Goal: Task Accomplishment & Management: Manage account settings

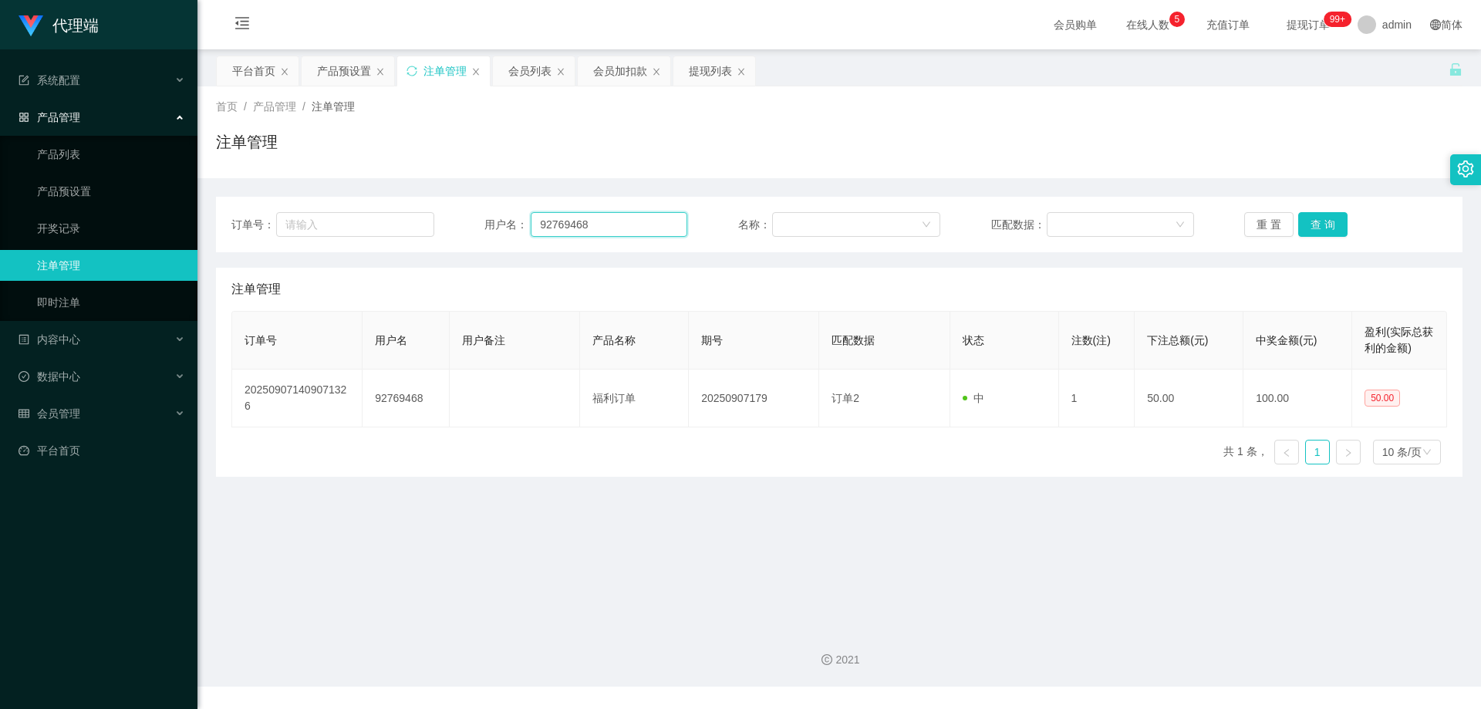
drag, startPoint x: 588, startPoint y: 231, endPoint x: 499, endPoint y: 225, distance: 88.9
click at [499, 225] on div "用户名： 92769468" at bounding box center [585, 224] width 203 height 25
paste input "Abcdefg1234"
type input "Abcdefg1234"
click at [1309, 224] on button "查 询" at bounding box center [1322, 224] width 49 height 25
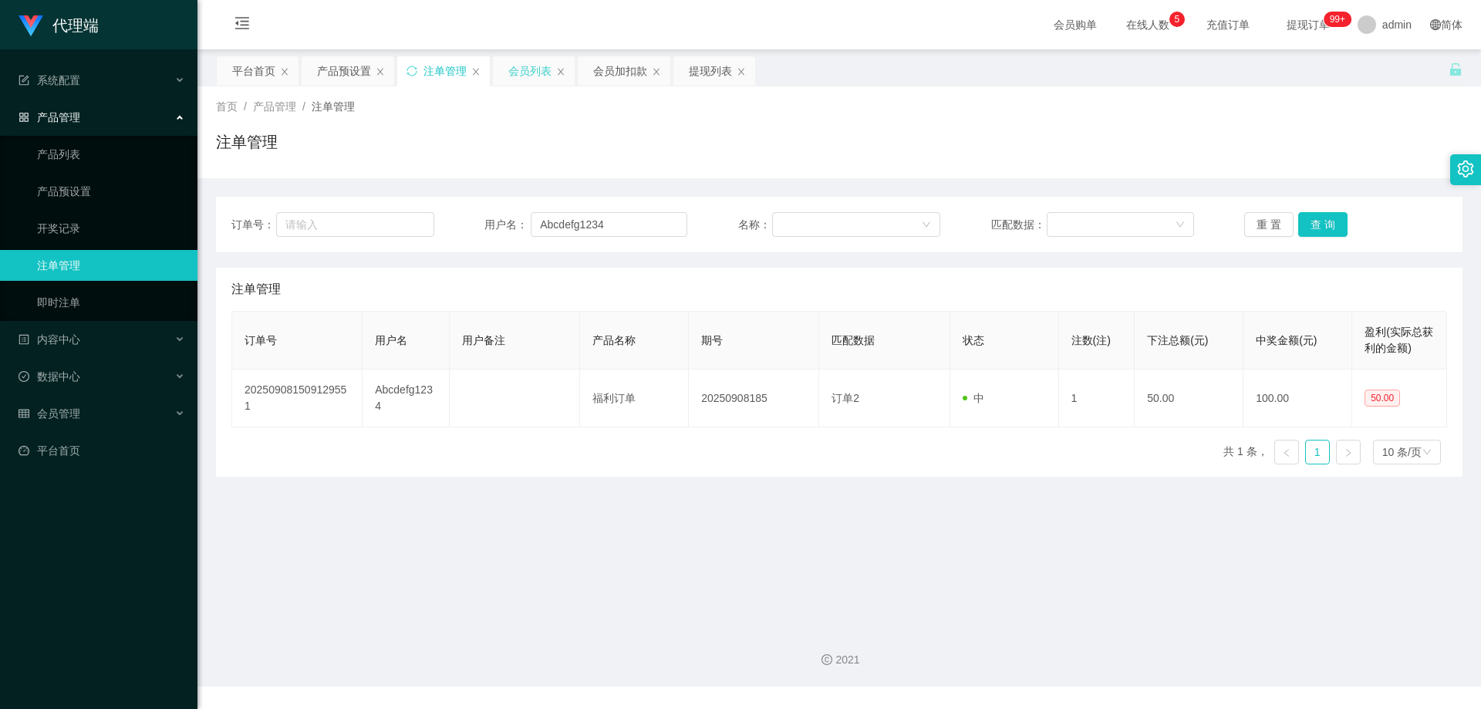
click at [519, 68] on div "会员列表" at bounding box center [529, 70] width 43 height 29
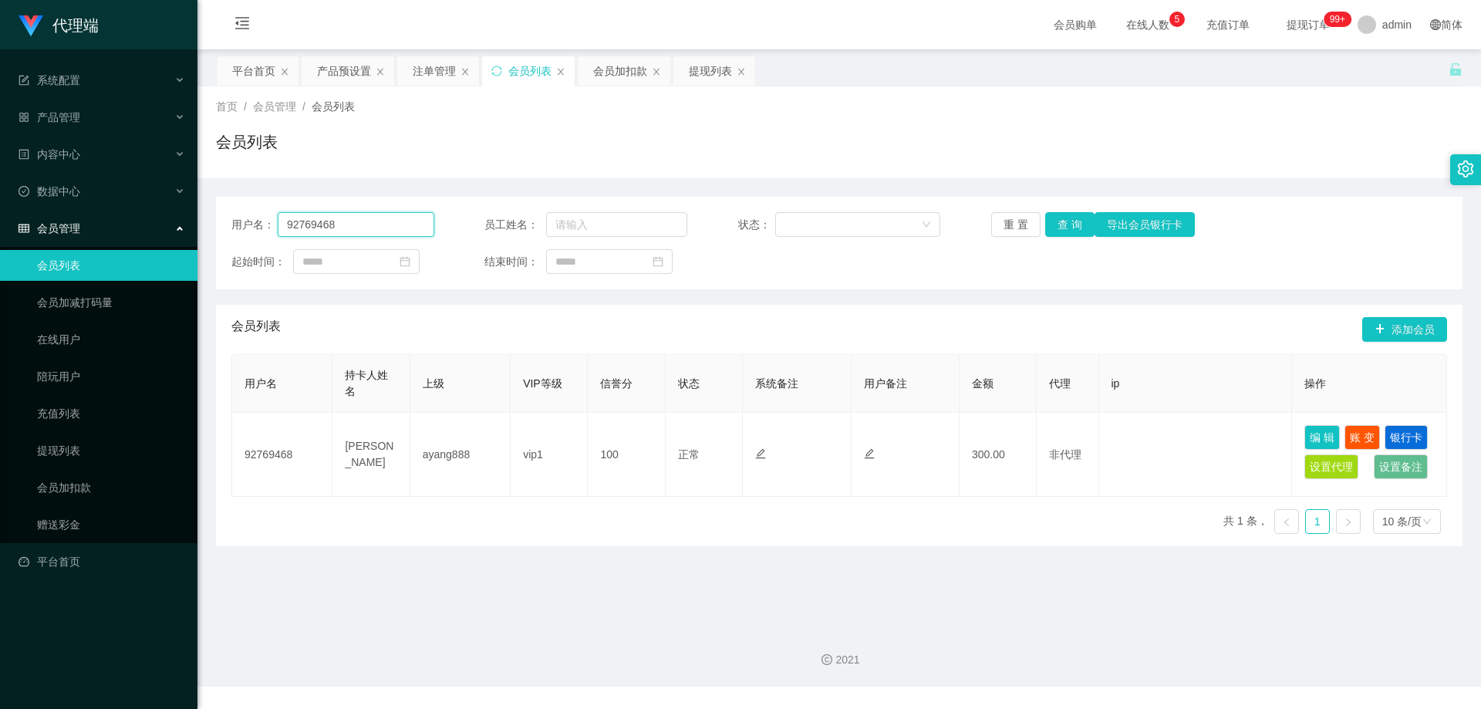
drag, startPoint x: 389, startPoint y: 220, endPoint x: 240, endPoint y: 218, distance: 148.9
click at [166, 218] on section "代理端 系统配置 产品管理 产品列表 产品预设置 开奖记录 注单管理 即时注单 内容中心 数据中心 会员管理 会员列表 会员加减打码量 在线用户 陪玩用户 充…" at bounding box center [740, 343] width 1481 height 687
paste input "Abcdefg1234"
type input "Abcdefg1234"
click at [1068, 219] on button "查 询" at bounding box center [1069, 224] width 49 height 25
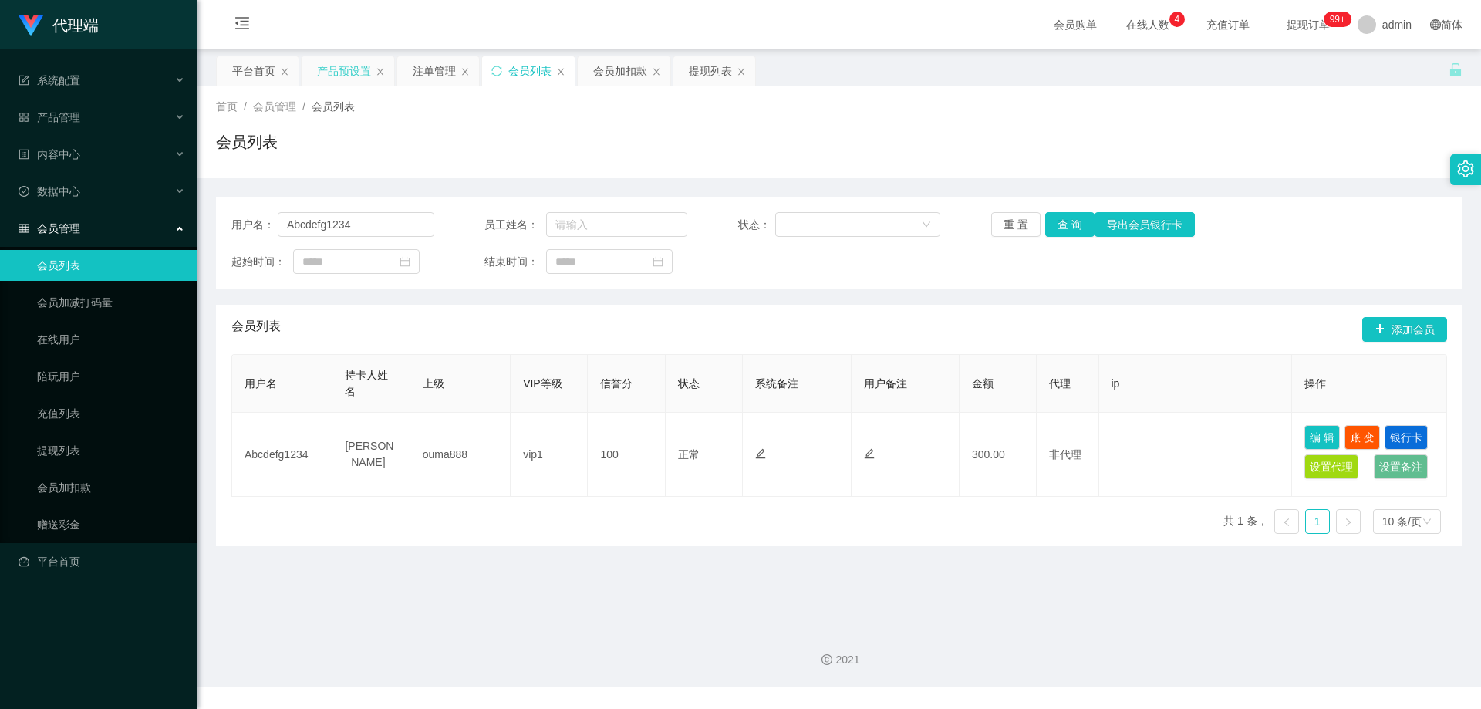
click at [341, 70] on div "产品预设置" at bounding box center [344, 70] width 54 height 29
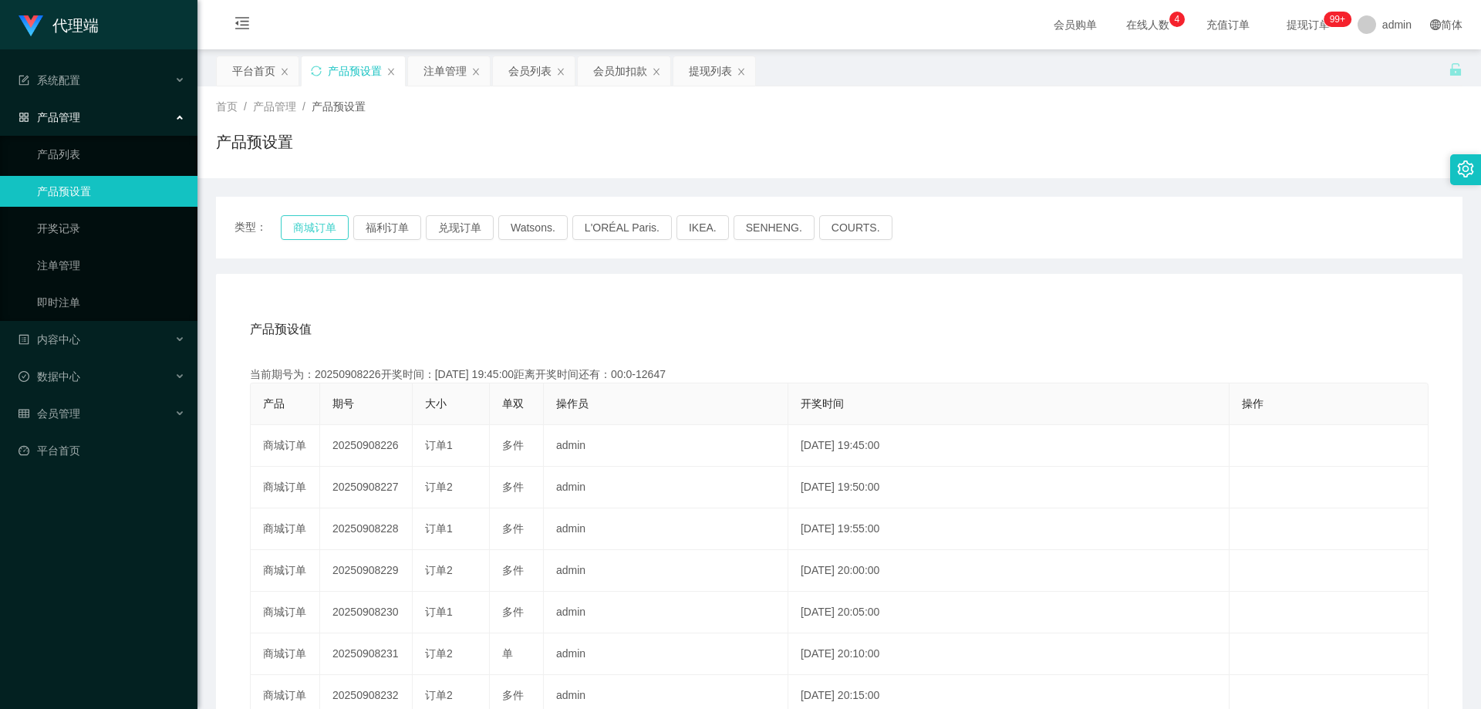
click at [323, 228] on button "商城订单" at bounding box center [315, 227] width 68 height 25
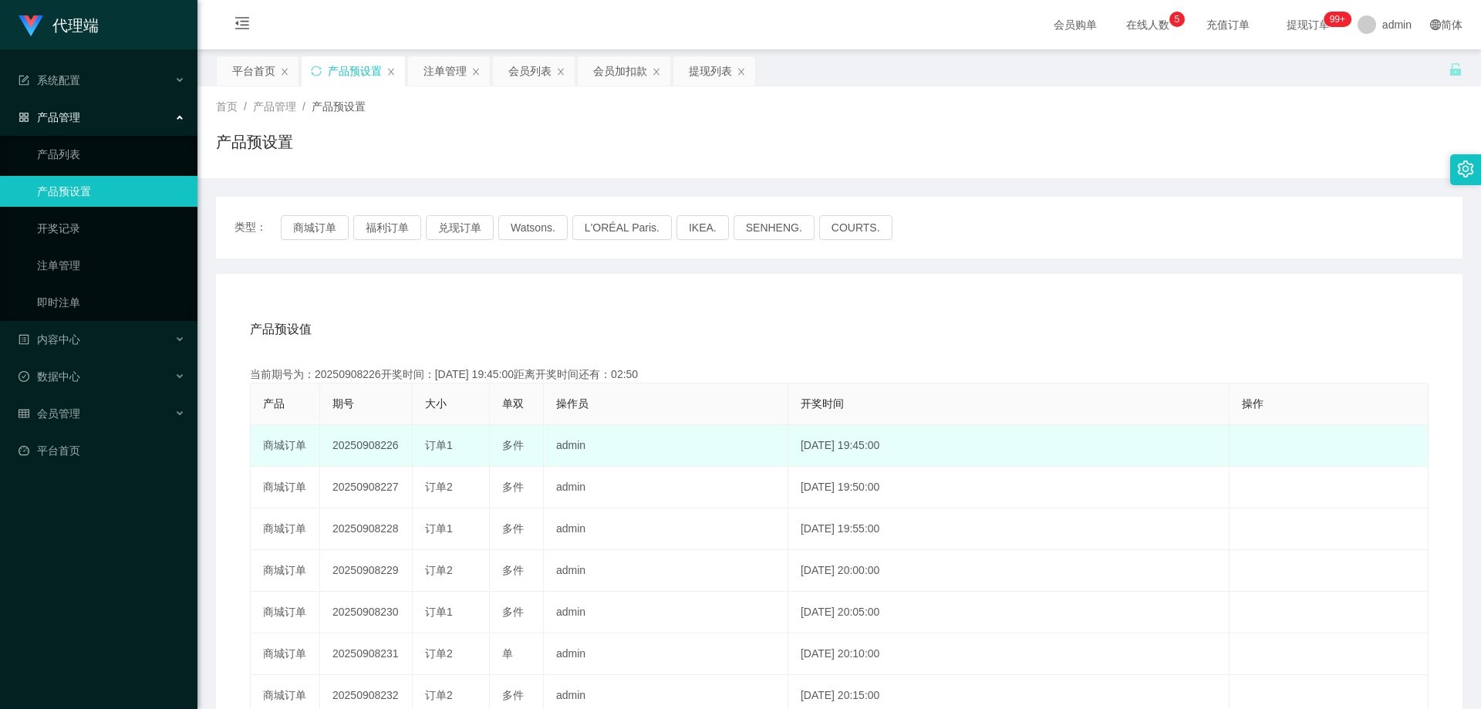
drag, startPoint x: 332, startPoint y: 447, endPoint x: 404, endPoint y: 448, distance: 72.5
click at [404, 448] on td "20250908226" at bounding box center [366, 446] width 93 height 42
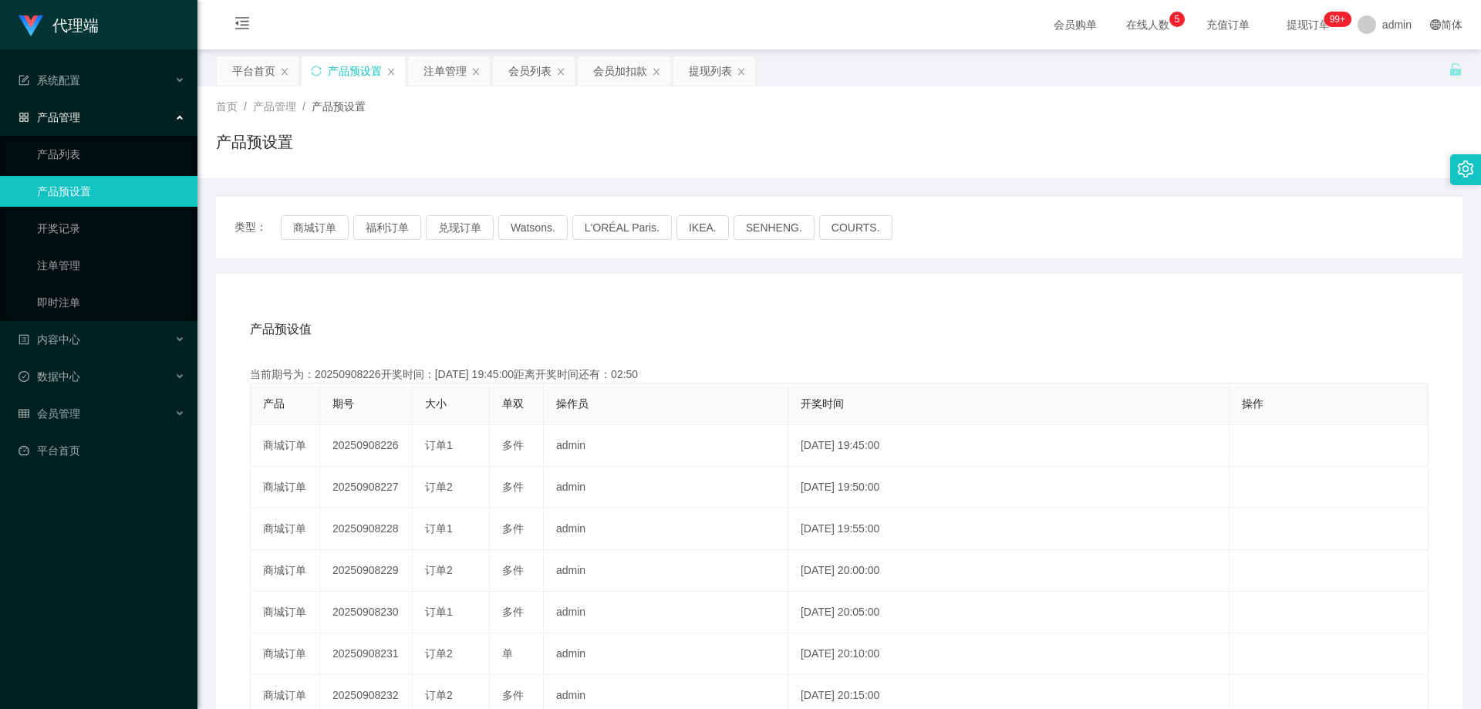
copy td "20250908226"
click at [449, 69] on div "注单管理" at bounding box center [444, 70] width 43 height 29
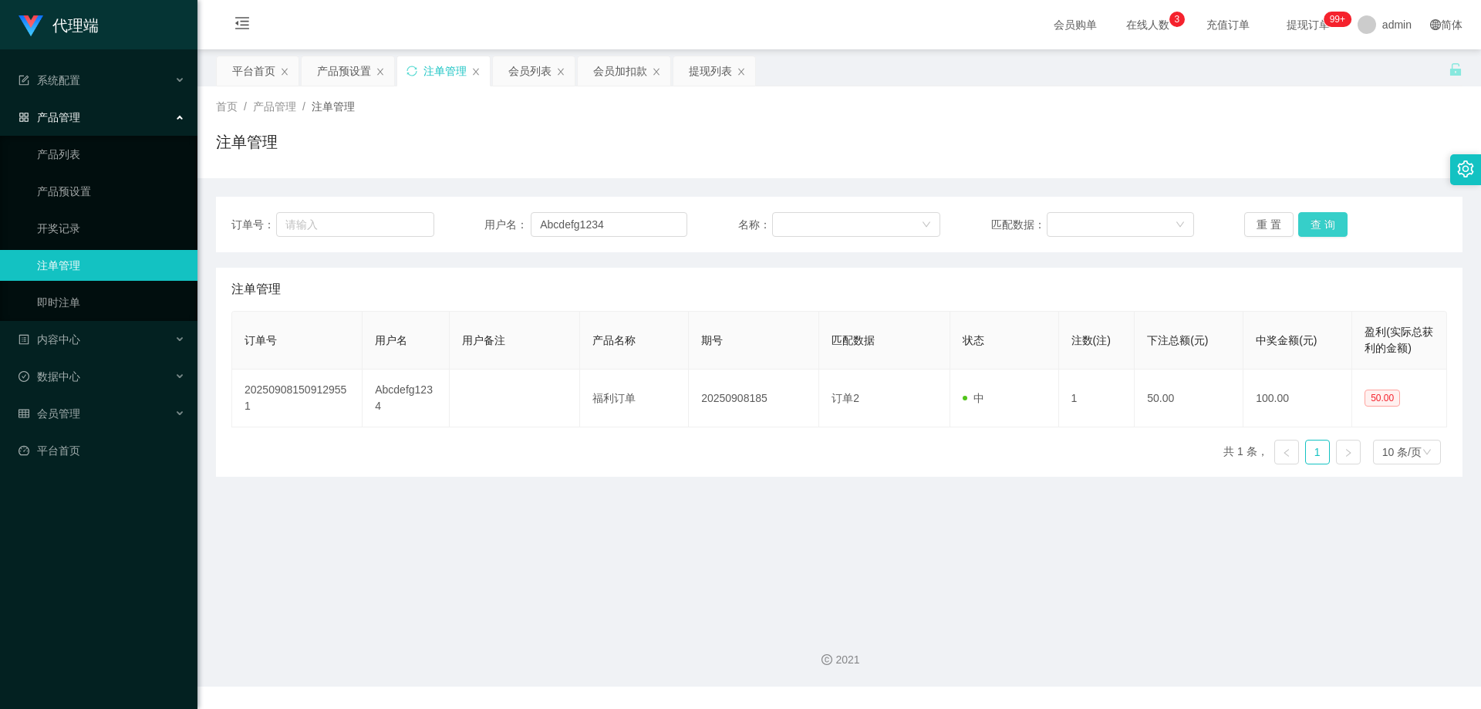
click at [1317, 224] on button "查 询" at bounding box center [1322, 224] width 49 height 25
click at [1317, 224] on button "查 询" at bounding box center [1331, 224] width 66 height 25
click at [1317, 224] on div "重 置 查 询" at bounding box center [1345, 224] width 203 height 25
click at [1317, 224] on button "查 询" at bounding box center [1322, 224] width 49 height 25
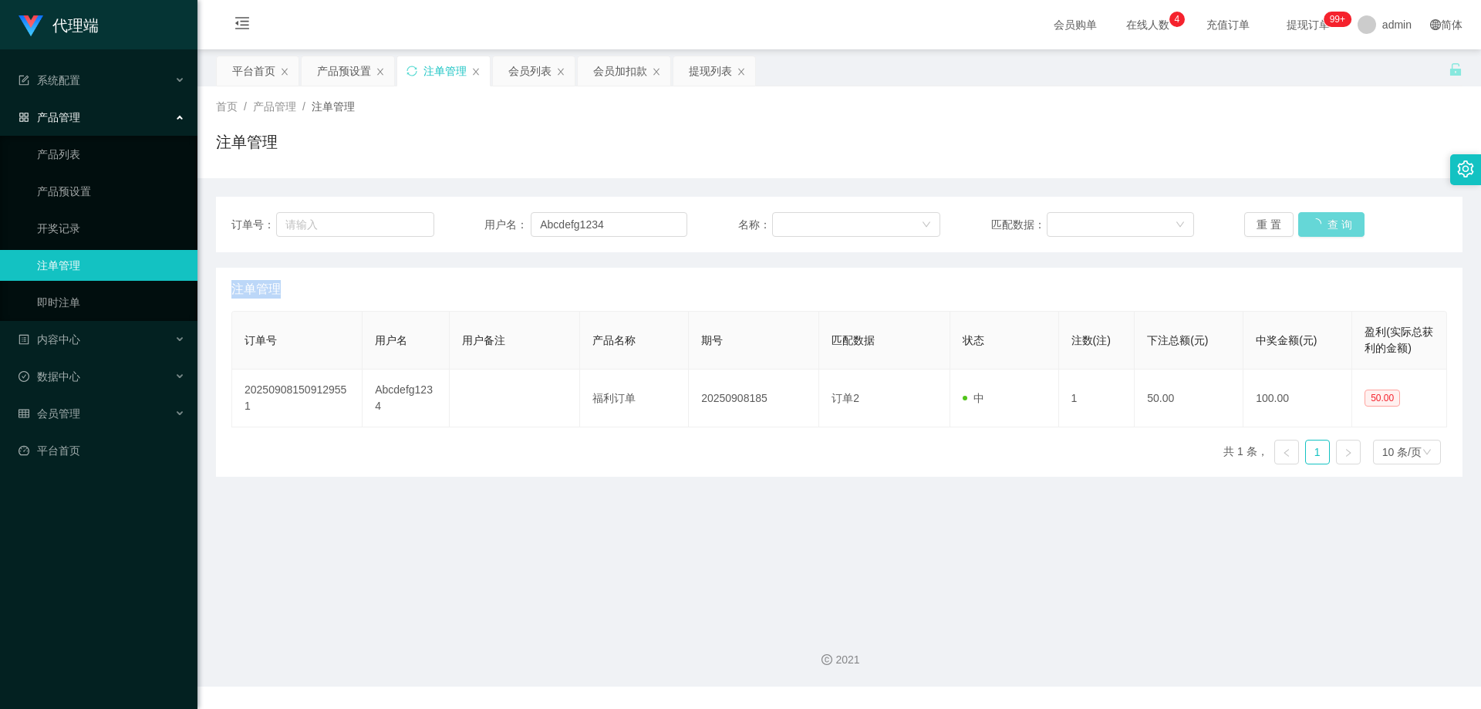
click at [1317, 224] on div "重 置 查 询" at bounding box center [1345, 224] width 203 height 25
click at [1317, 224] on button "查 询" at bounding box center [1322, 224] width 49 height 25
click at [1317, 224] on div "重 置 查 询" at bounding box center [1345, 224] width 203 height 25
click at [1317, 224] on button "查 询" at bounding box center [1322, 224] width 49 height 25
click at [1317, 224] on div "重 置 查 询" at bounding box center [1345, 224] width 203 height 25
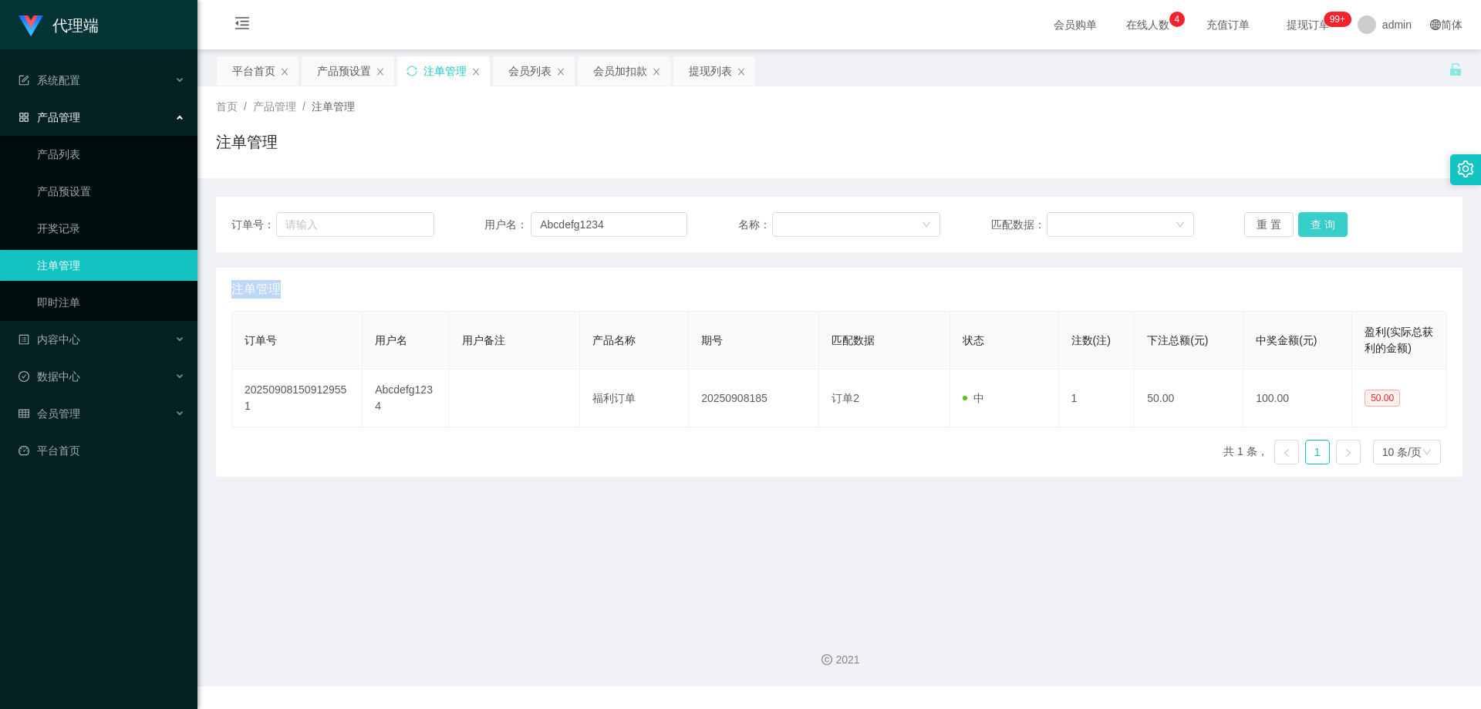
click at [1317, 224] on button "查 询" at bounding box center [1322, 224] width 49 height 25
click at [1327, 223] on button "查 询" at bounding box center [1322, 224] width 49 height 25
click at [1327, 223] on div "重 置 查 询" at bounding box center [1345, 224] width 203 height 25
click at [1327, 223] on button "查 询" at bounding box center [1331, 224] width 66 height 25
click at [1327, 223] on div "重 置 查 询" at bounding box center [1345, 224] width 203 height 25
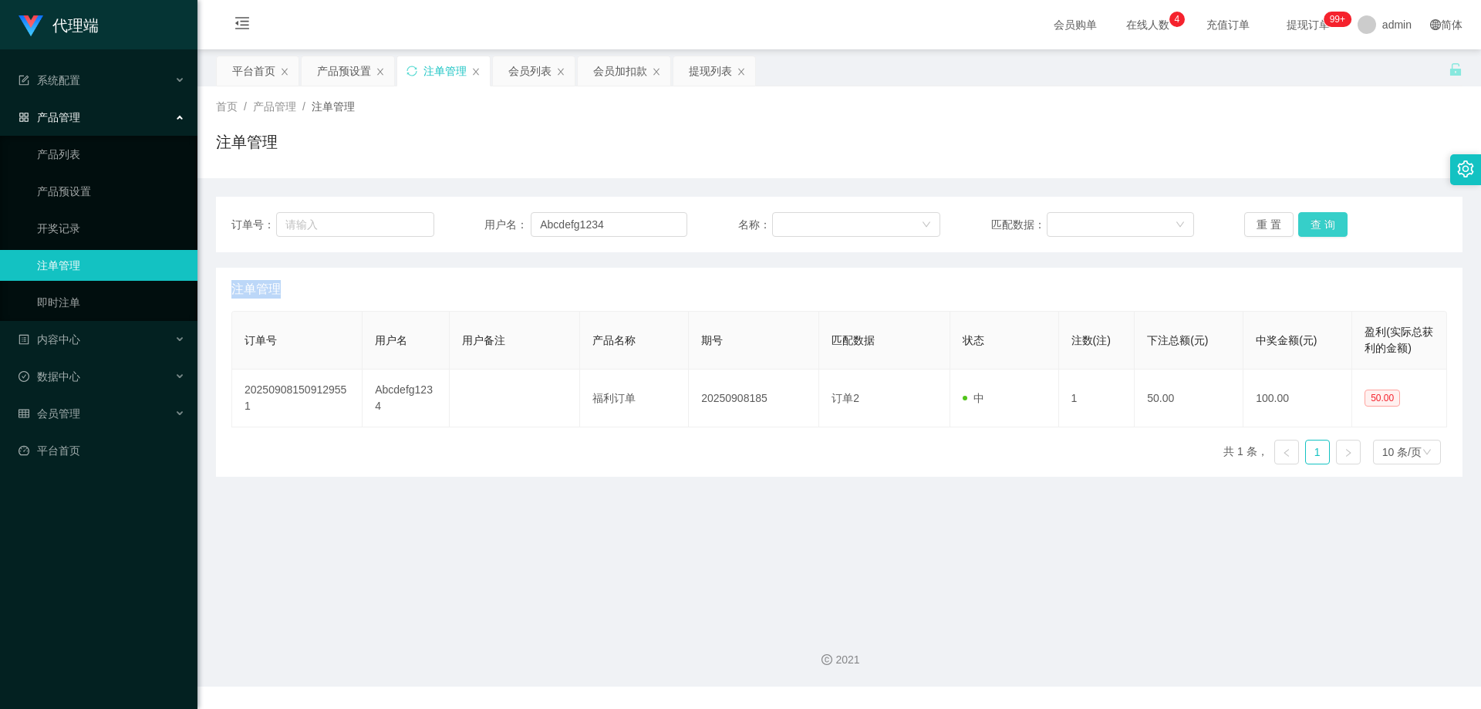
click at [1327, 223] on button "查 询" at bounding box center [1322, 224] width 49 height 25
click at [1327, 223] on div "重 置 查 询" at bounding box center [1345, 224] width 203 height 25
click at [1327, 223] on button "查 询" at bounding box center [1322, 224] width 49 height 25
click at [1327, 223] on div "重 置 查 询" at bounding box center [1345, 224] width 203 height 25
click at [1327, 223] on button "查 询" at bounding box center [1322, 224] width 49 height 25
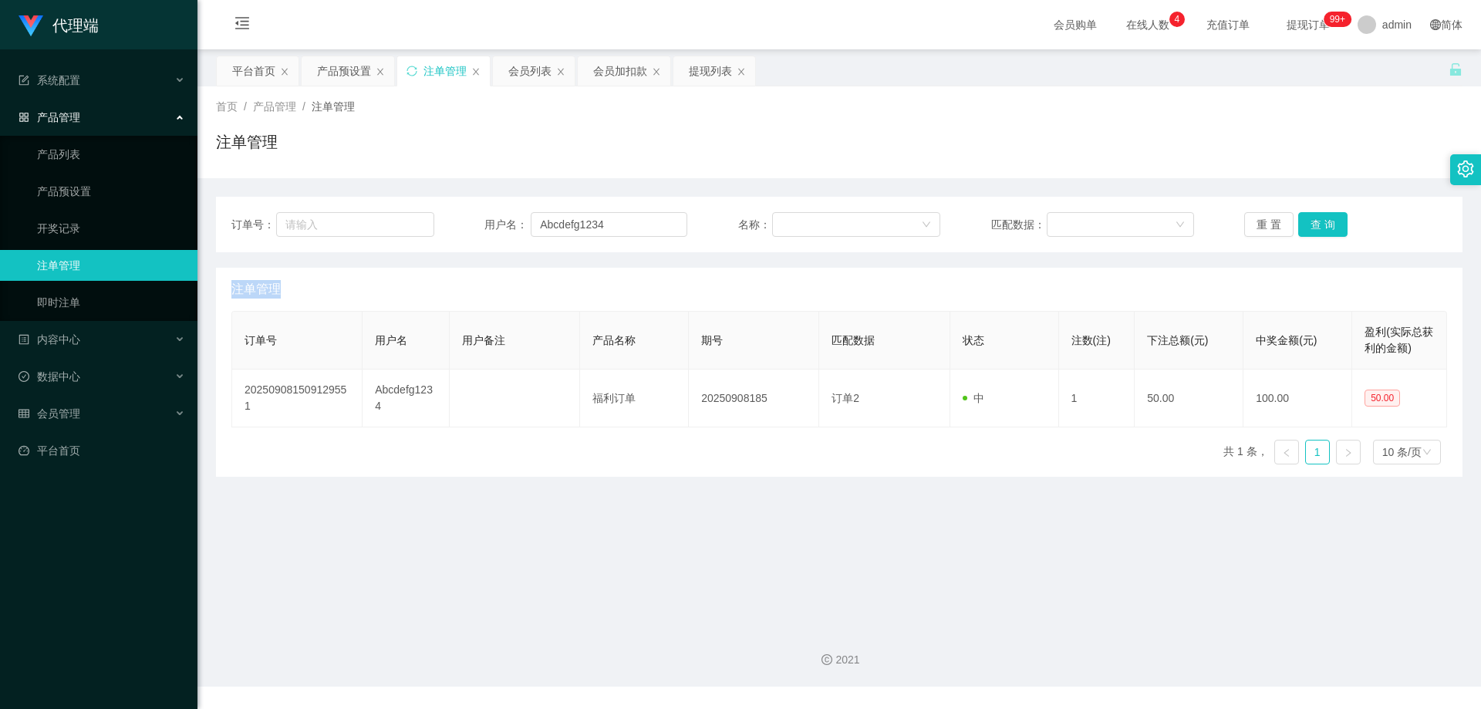
click at [1327, 223] on div "重 置 查 询" at bounding box center [1345, 224] width 203 height 25
click at [1327, 223] on button "查 询" at bounding box center [1322, 224] width 49 height 25
click at [1327, 223] on div "重 置 查 询" at bounding box center [1345, 224] width 203 height 25
click at [1327, 223] on button "查 询" at bounding box center [1322, 224] width 49 height 25
click at [1327, 223] on div "重 置 查 询" at bounding box center [1345, 224] width 203 height 25
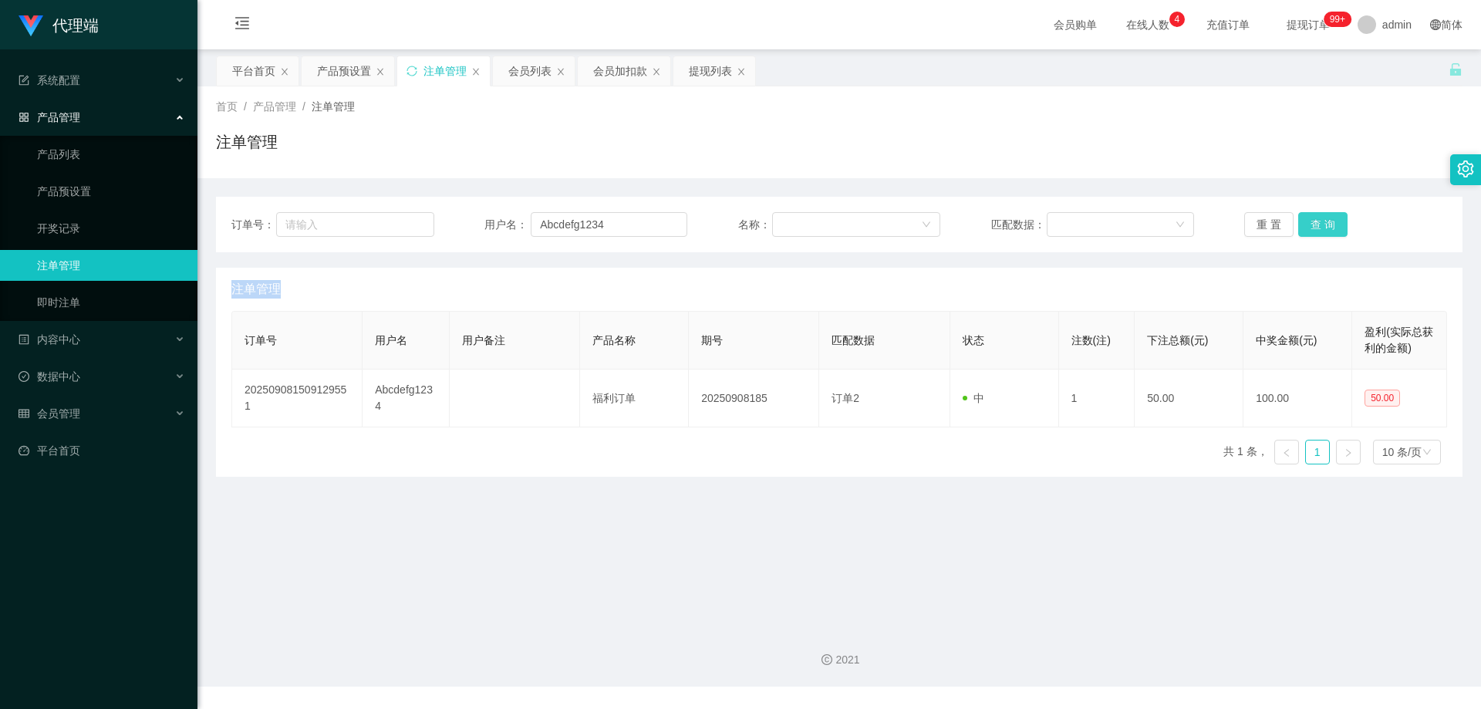
click at [1327, 223] on button "查 询" at bounding box center [1322, 224] width 49 height 25
click at [1327, 223] on div "重 置 查 询" at bounding box center [1345, 224] width 203 height 25
click at [1327, 223] on button "查 询" at bounding box center [1331, 224] width 66 height 25
click at [1327, 223] on div "重 置 查 询" at bounding box center [1345, 224] width 203 height 25
click at [1327, 223] on button "查 询" at bounding box center [1322, 224] width 49 height 25
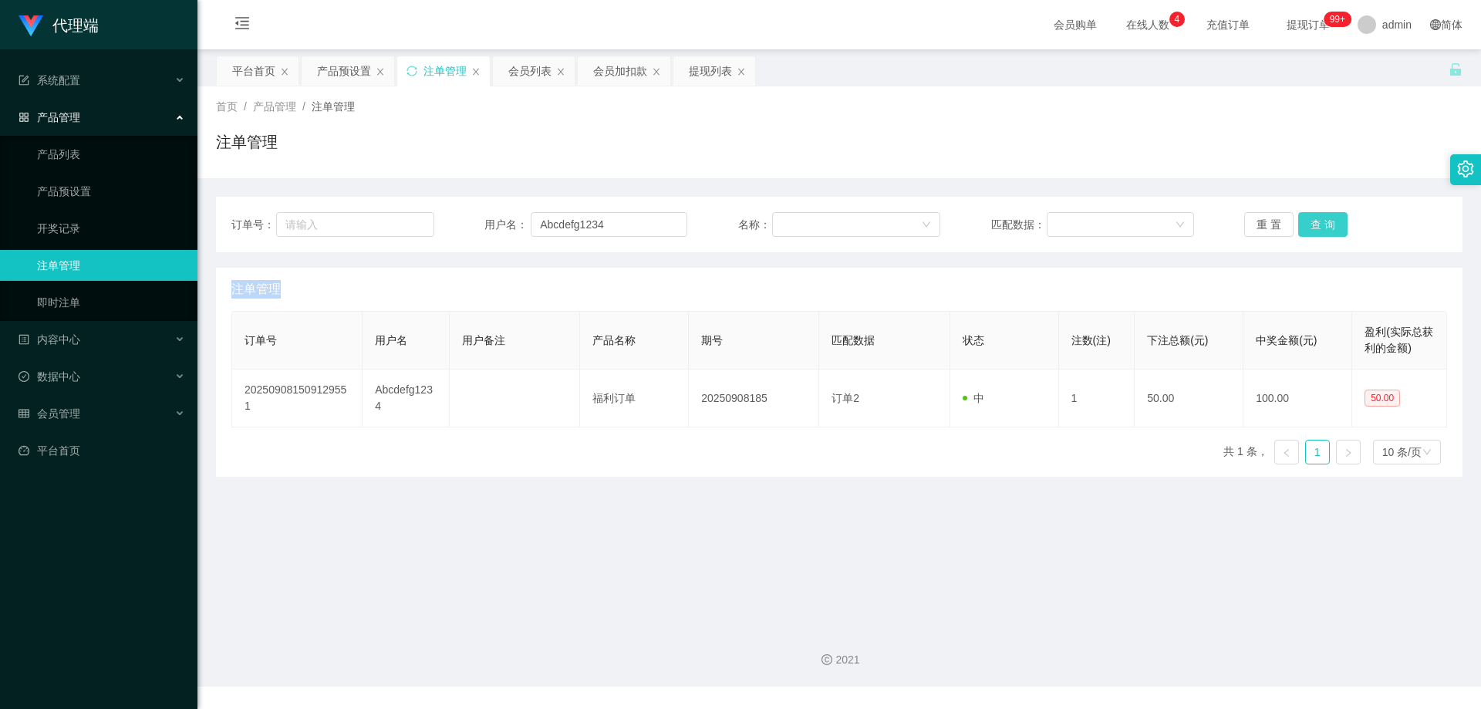
click at [1327, 223] on div "重 置 查 询" at bounding box center [1345, 224] width 203 height 25
click at [1327, 223] on button "查 询" at bounding box center [1322, 224] width 49 height 25
click at [1327, 223] on div "重 置 查 询" at bounding box center [1345, 224] width 203 height 25
click at [1327, 223] on button "查 询" at bounding box center [1322, 224] width 49 height 25
click at [1327, 223] on div "重 置 查 询" at bounding box center [1345, 224] width 203 height 25
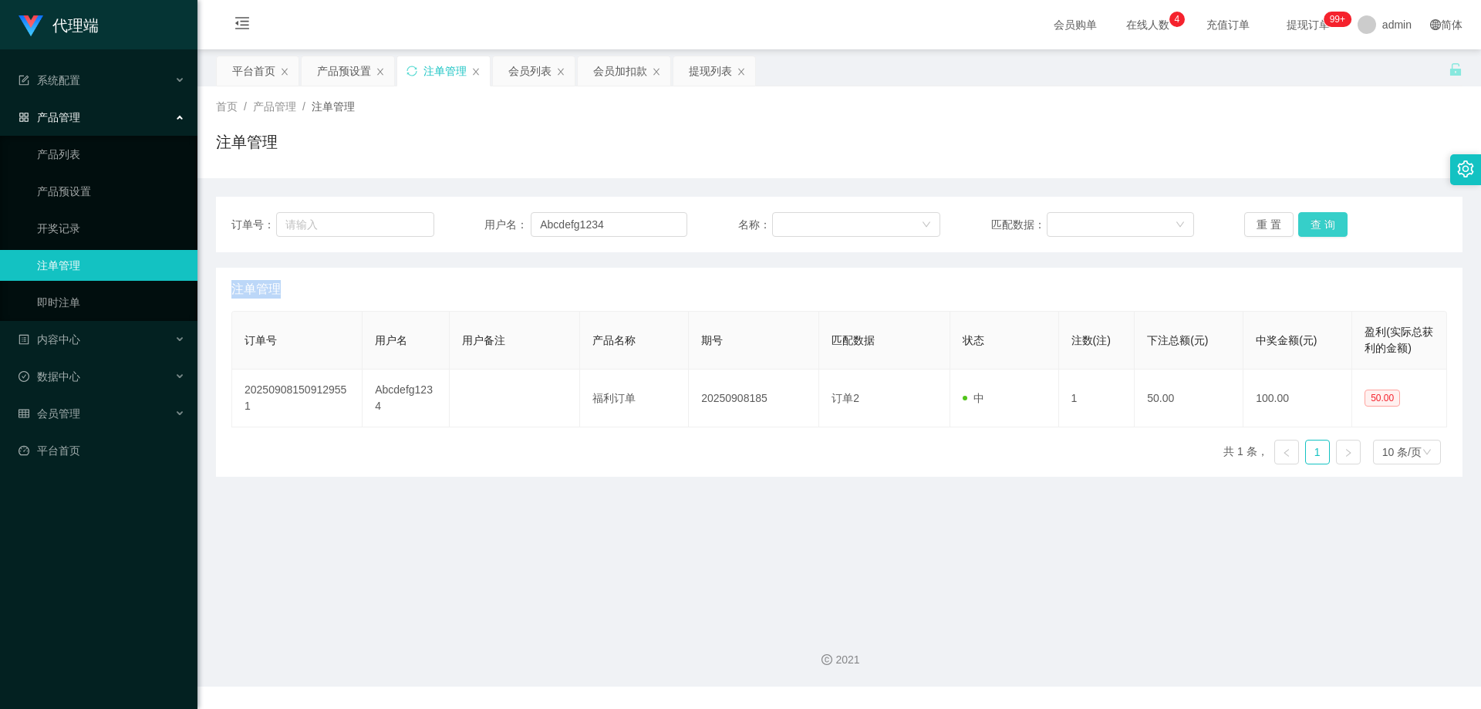
click at [1327, 223] on button "查 询" at bounding box center [1322, 224] width 49 height 25
click at [1327, 223] on div "重 置 查 询" at bounding box center [1345, 224] width 203 height 25
click at [1327, 223] on button "查 询" at bounding box center [1322, 224] width 49 height 25
click at [1327, 223] on div "重 置 查 询" at bounding box center [1345, 224] width 203 height 25
click at [1327, 223] on button "查 询" at bounding box center [1322, 224] width 49 height 25
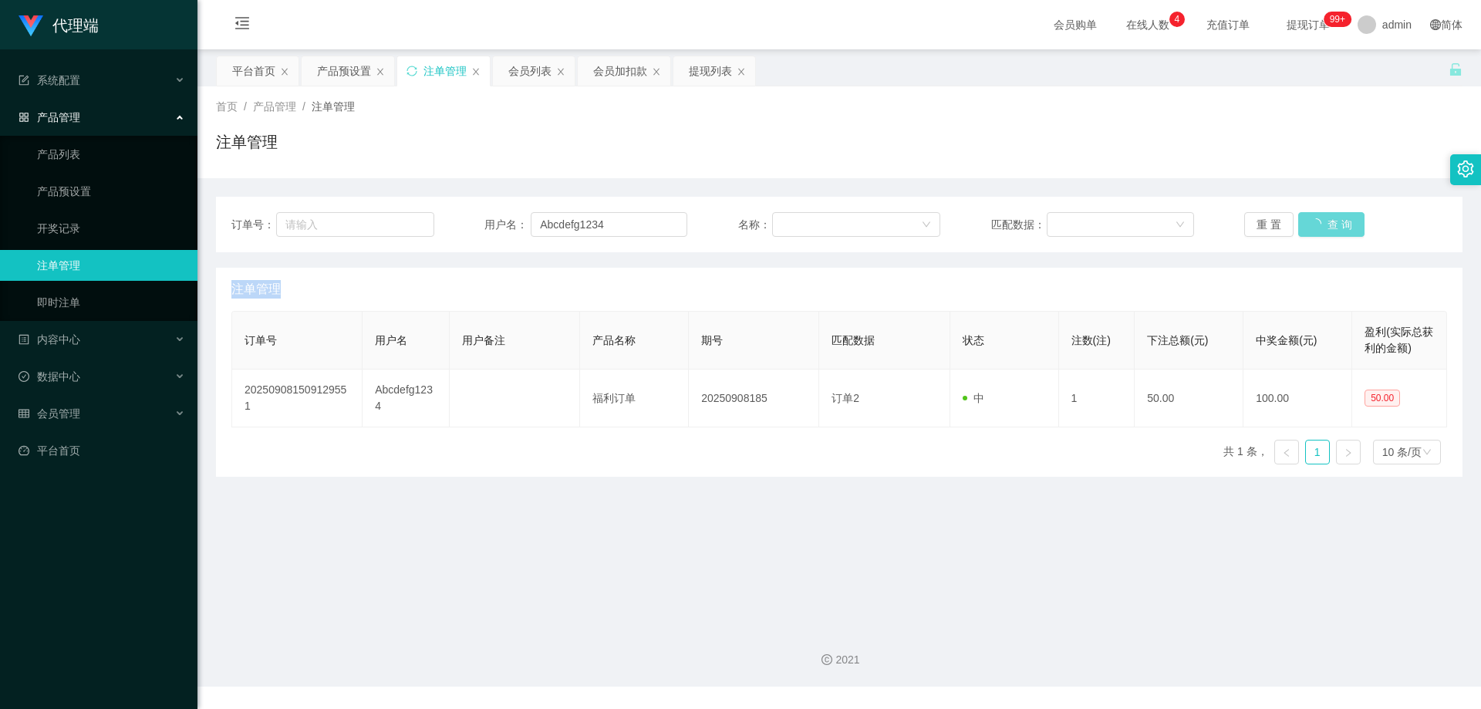
click at [1327, 223] on div "重 置 查 询" at bounding box center [1345, 224] width 203 height 25
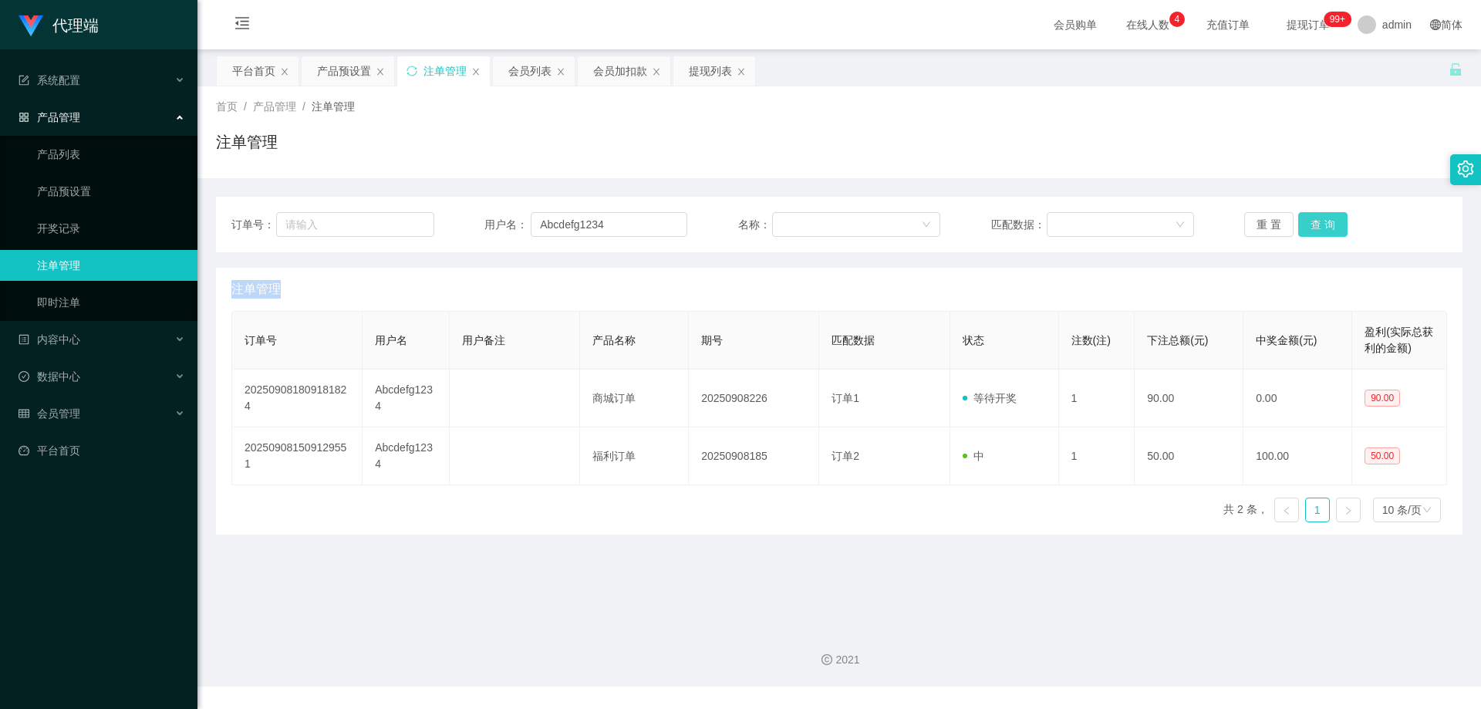
click at [1327, 223] on button "查 询" at bounding box center [1322, 224] width 49 height 25
click at [1324, 221] on button "查 询" at bounding box center [1322, 224] width 49 height 25
click at [1323, 221] on div "重 置 查 询" at bounding box center [1345, 224] width 203 height 25
drag, startPoint x: 628, startPoint y: 222, endPoint x: 495, endPoint y: 217, distance: 132.8
click at [495, 217] on div "用户名： Abcdefg1234" at bounding box center [585, 224] width 203 height 25
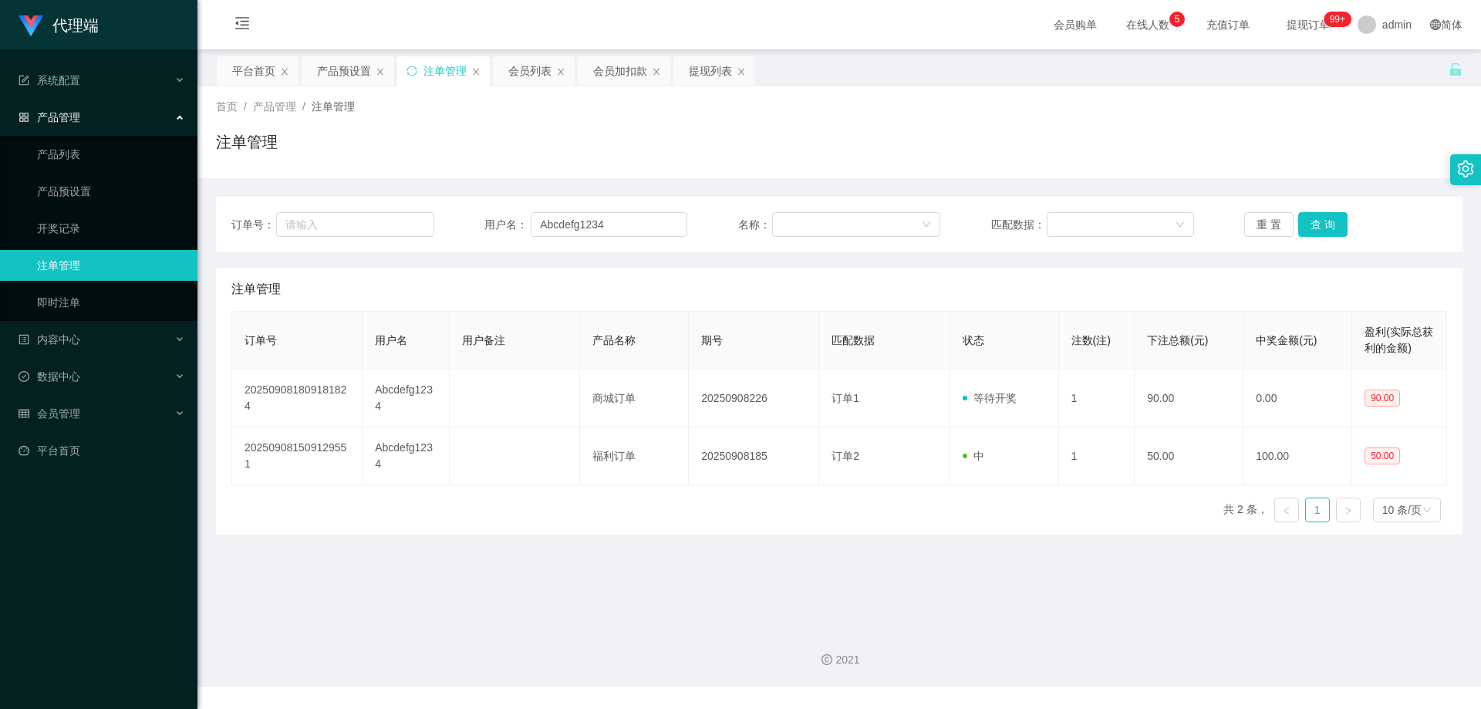
drag, startPoint x: 592, startPoint y: 153, endPoint x: 567, endPoint y: 143, distance: 27.4
click at [592, 153] on div "注单管理" at bounding box center [839, 147] width 1246 height 35
click at [341, 75] on div "产品预设置" at bounding box center [344, 70] width 54 height 29
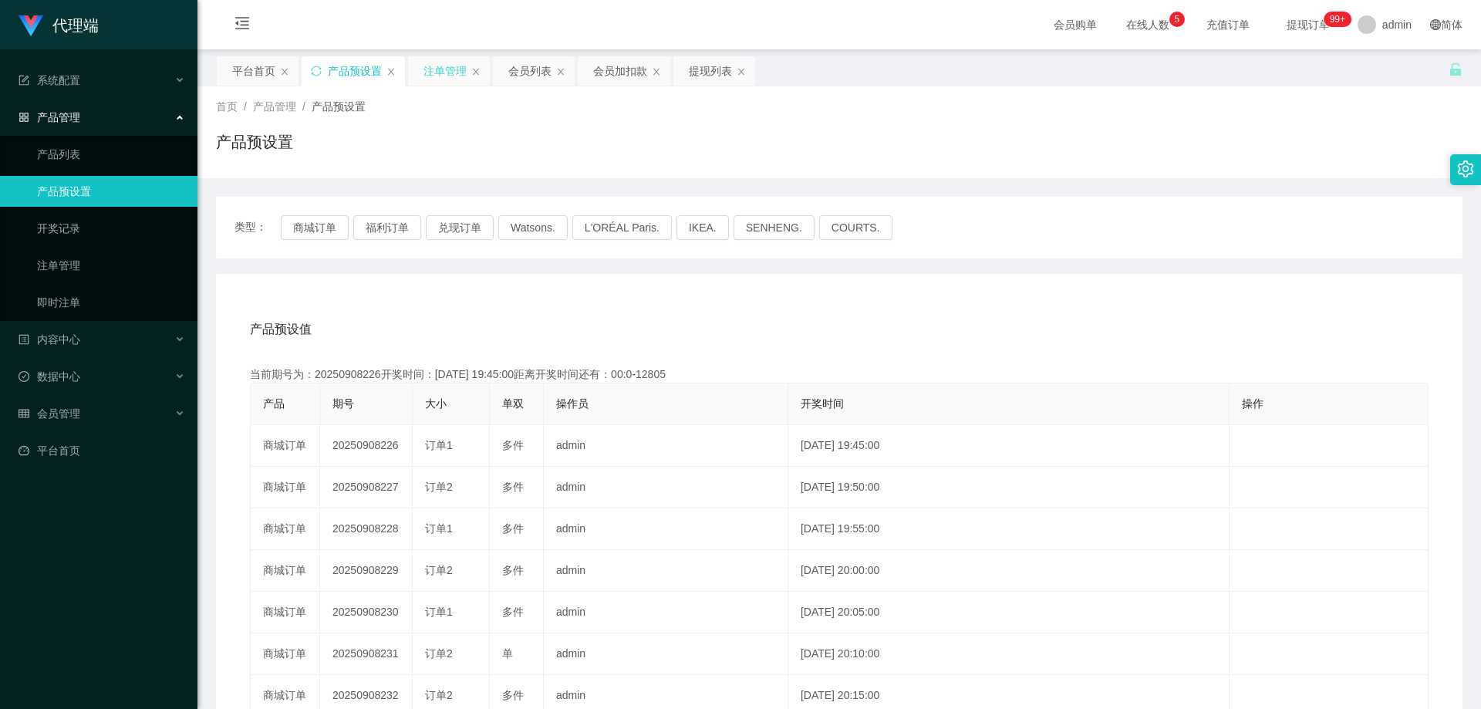
click at [435, 67] on div "注单管理" at bounding box center [444, 70] width 43 height 29
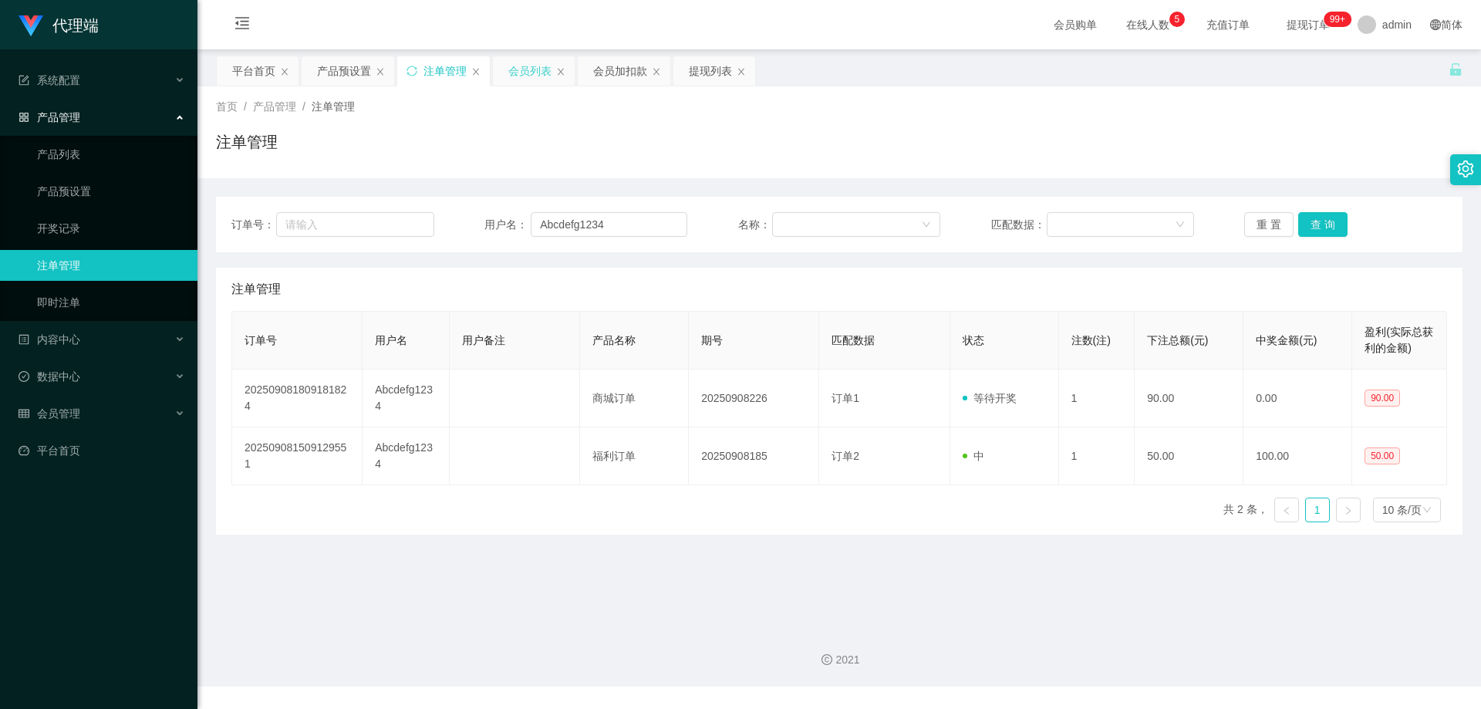
click at [533, 73] on div "会员列表" at bounding box center [529, 70] width 43 height 29
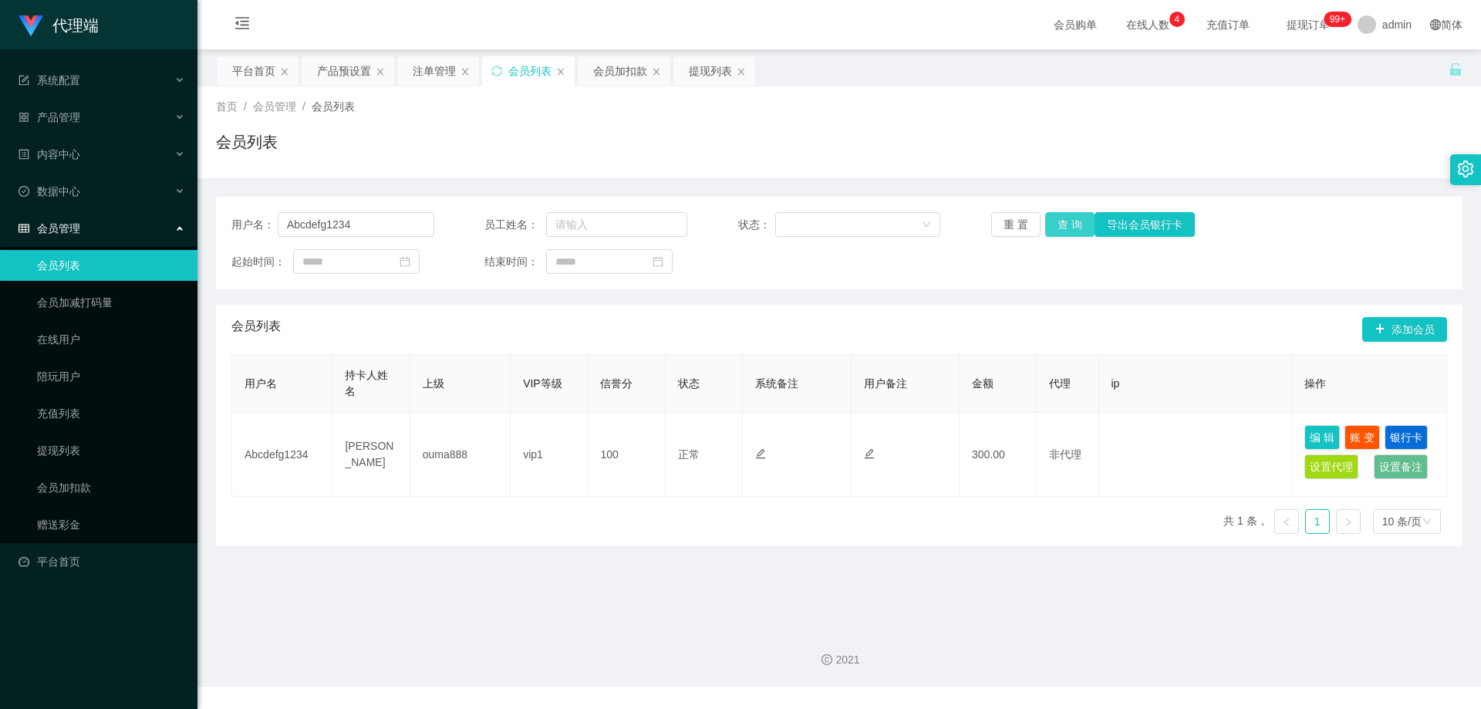
click at [1071, 224] on button "查 询" at bounding box center [1069, 224] width 49 height 25
click at [1063, 224] on button "查 询" at bounding box center [1069, 224] width 49 height 25
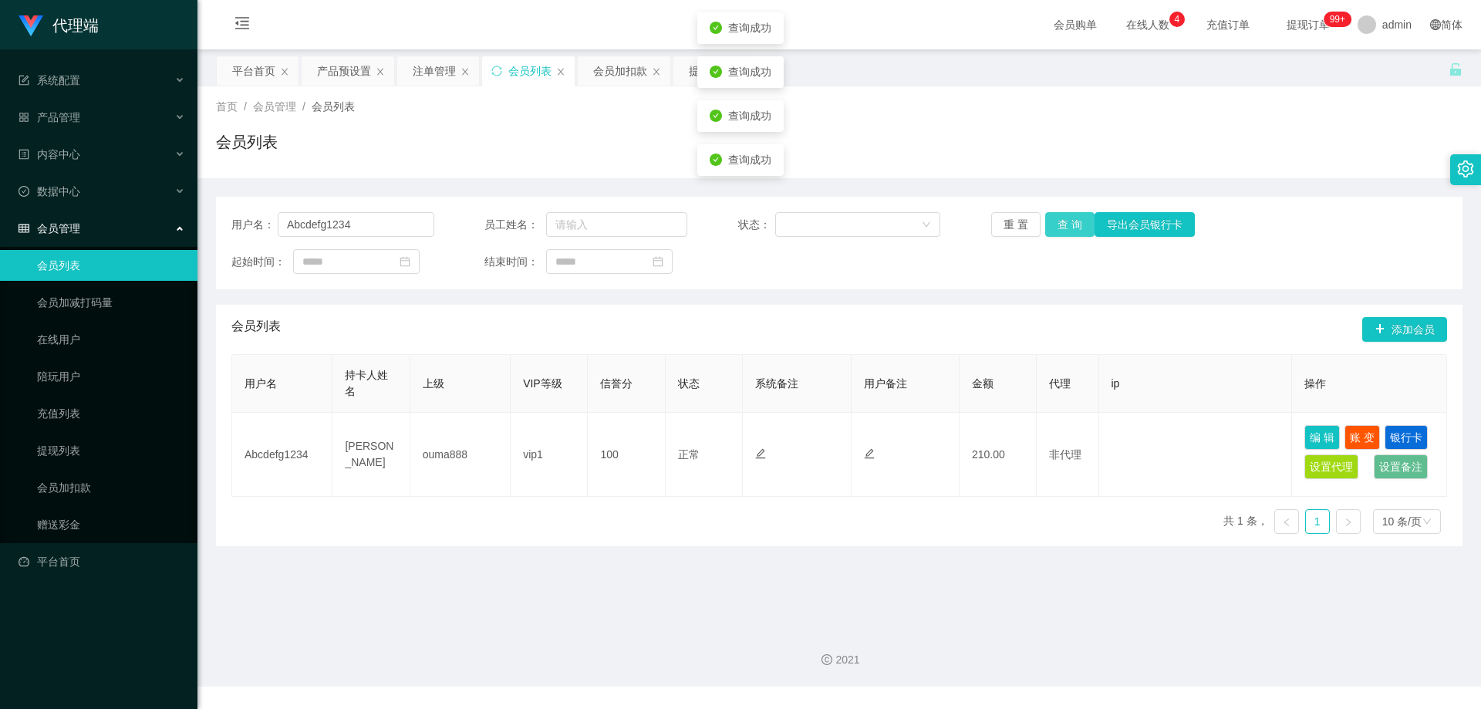
click at [1063, 224] on button "查 询" at bounding box center [1069, 224] width 49 height 25
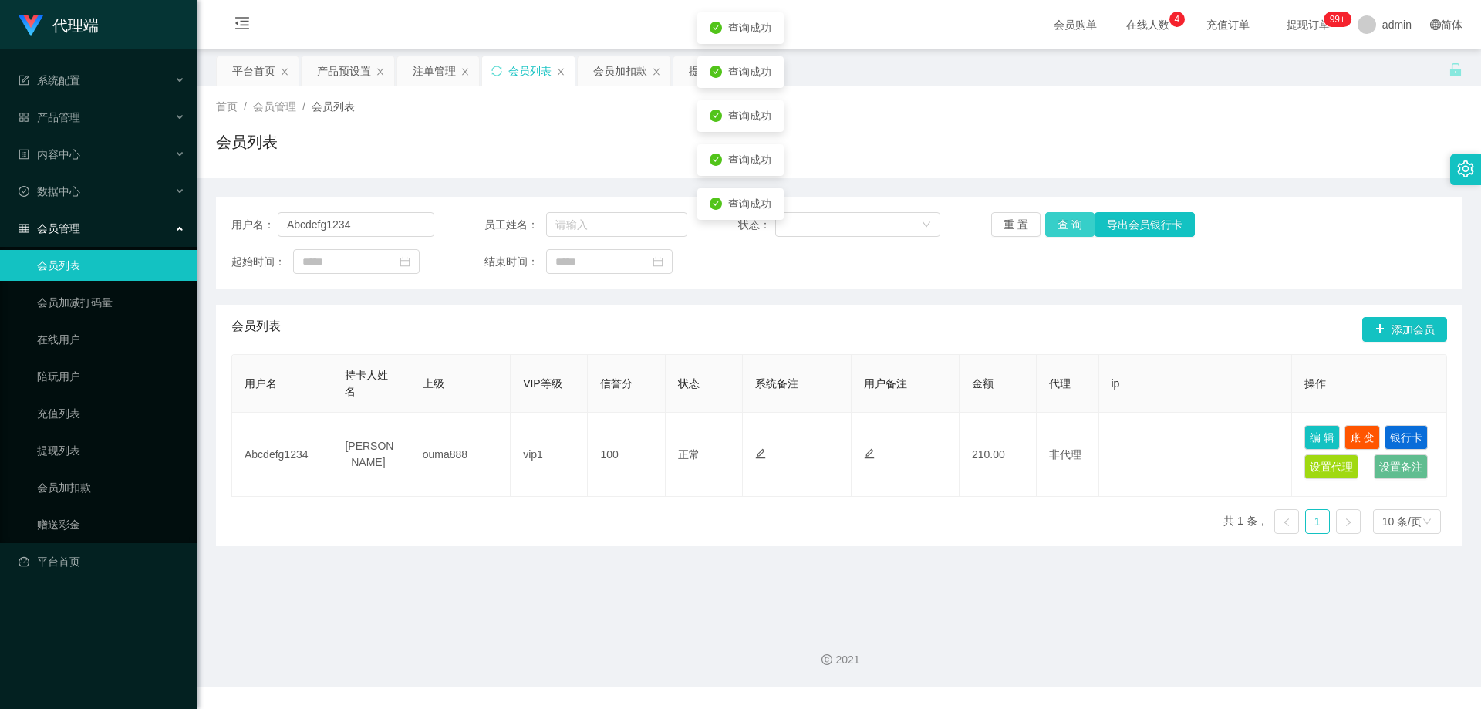
click at [1063, 224] on button "查 询" at bounding box center [1069, 224] width 49 height 25
click at [1063, 224] on button "查 询" at bounding box center [1078, 224] width 66 height 25
click at [1063, 224] on button "查 询" at bounding box center [1069, 224] width 49 height 25
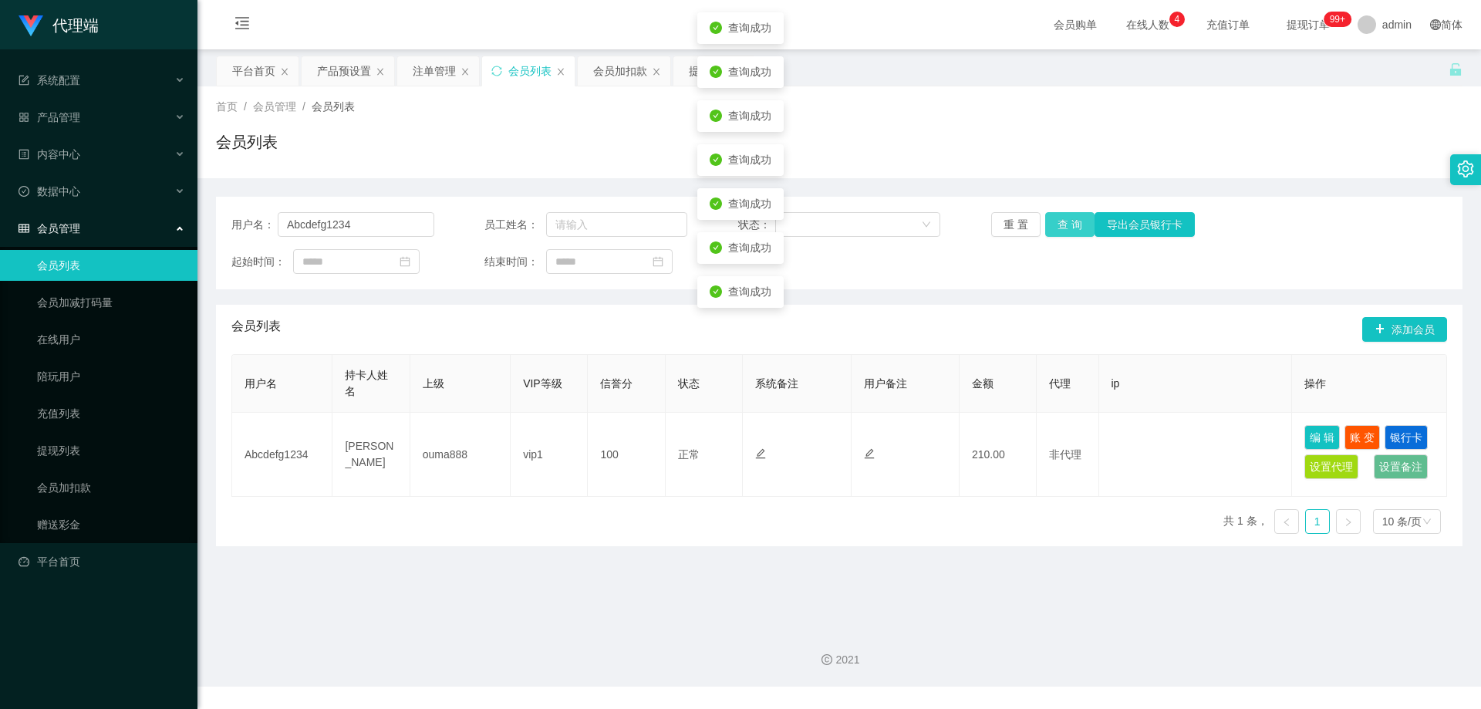
click at [1063, 224] on button "查 询" at bounding box center [1069, 224] width 49 height 25
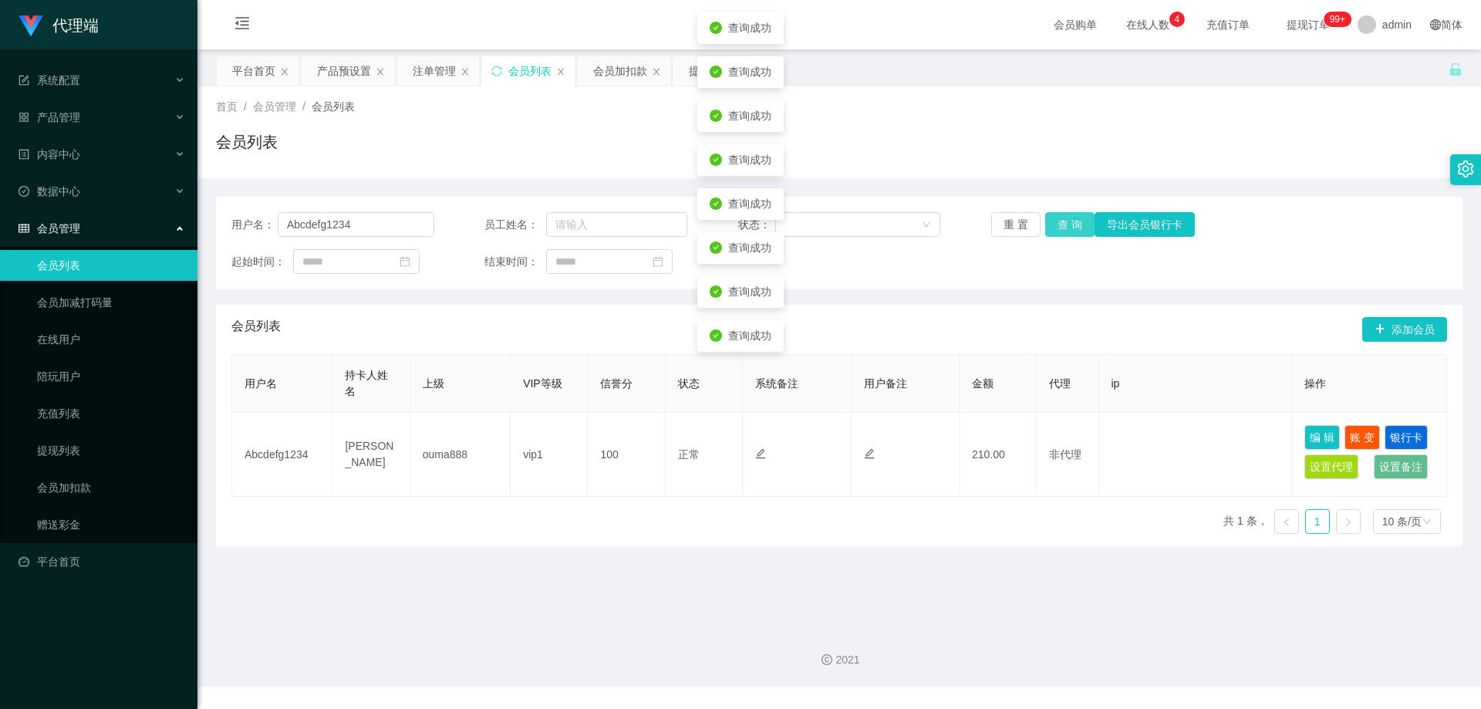
click at [1063, 224] on button "查 询" at bounding box center [1069, 224] width 49 height 25
click at [1063, 224] on div "重 置 查 询 导出会员银行卡" at bounding box center [1092, 224] width 203 height 25
click at [1063, 224] on button "查 询" at bounding box center [1069, 224] width 49 height 25
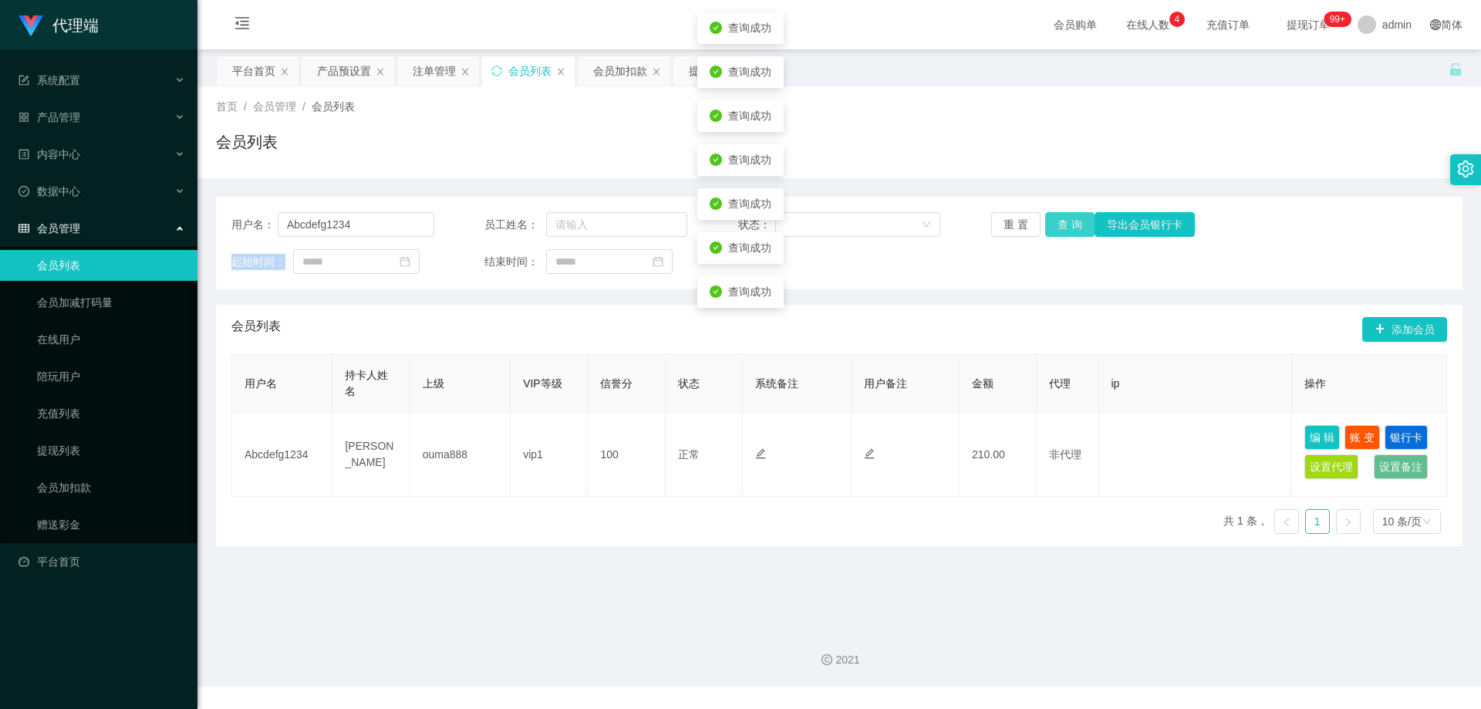
click at [1063, 224] on button "查 询" at bounding box center [1069, 224] width 49 height 25
click at [1063, 224] on button "查 询" at bounding box center [1078, 224] width 66 height 25
